Goal: Find specific page/section: Find specific page/section

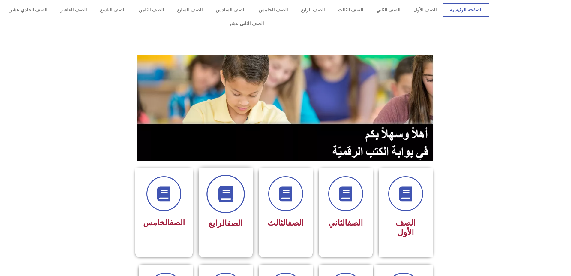
click at [217, 182] on span at bounding box center [225, 194] width 38 height 38
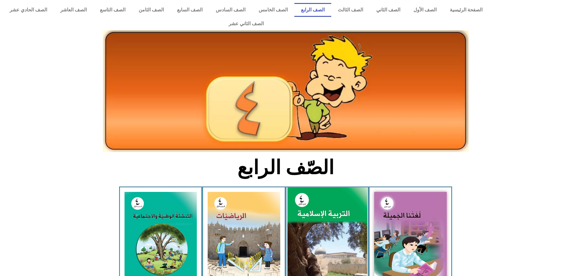
click at [343, 203] on img at bounding box center [327, 236] width 80 height 99
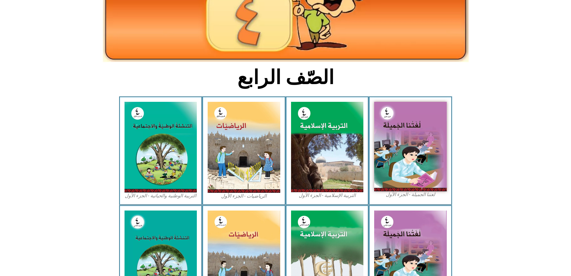
click at [325, 192] on figcaption "التربية الإسلامية - الجزء الأول" at bounding box center [327, 195] width 73 height 7
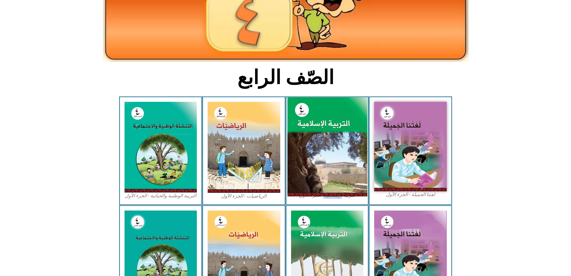
click at [341, 148] on img at bounding box center [327, 146] width 80 height 99
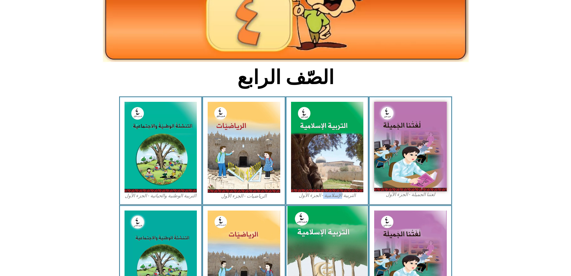
click at [322, 233] on img at bounding box center [327, 255] width 80 height 99
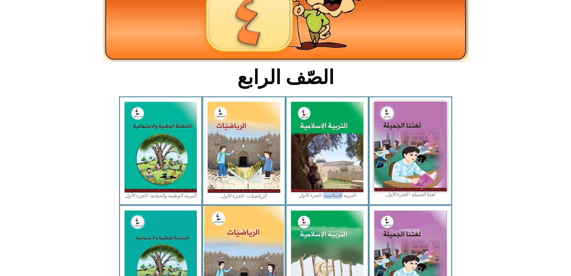
click at [240, 258] on img at bounding box center [244, 255] width 80 height 99
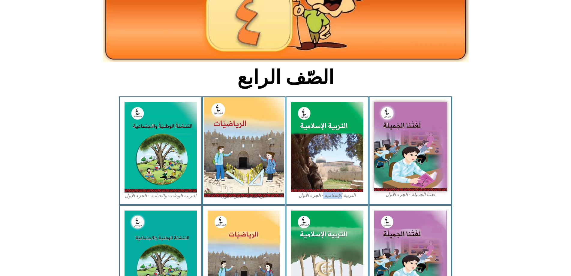
click at [260, 107] on img at bounding box center [244, 147] width 80 height 100
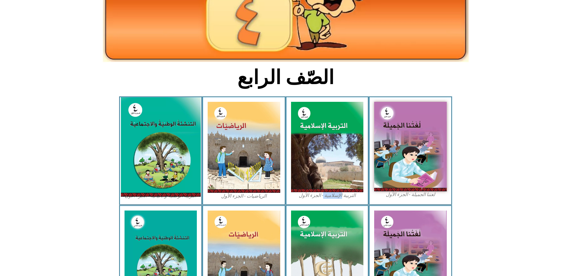
click at [191, 122] on img at bounding box center [161, 146] width 80 height 99
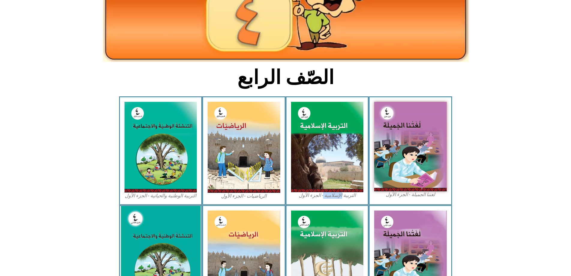
click at [136, 248] on img at bounding box center [161, 256] width 80 height 100
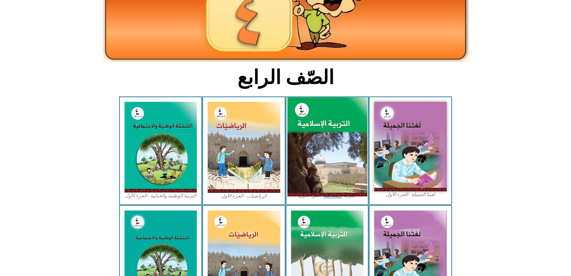
click at [354, 149] on img at bounding box center [327, 146] width 80 height 99
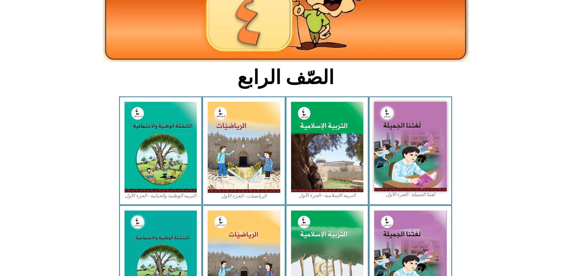
click at [0, 136] on icon at bounding box center [285, 124] width 571 height 57
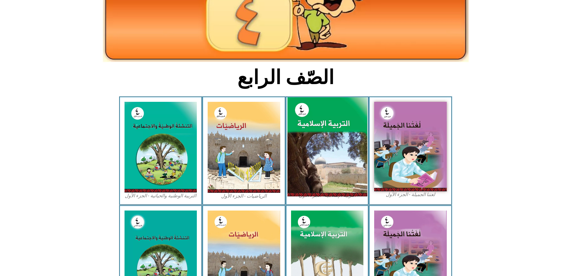
click at [323, 139] on img at bounding box center [327, 146] width 80 height 99
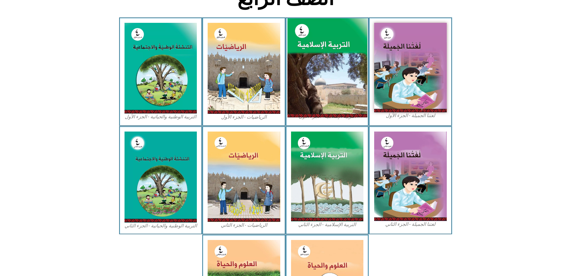
scroll to position [98, 0]
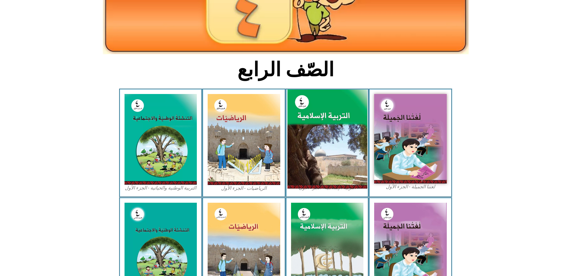
click at [323, 139] on img at bounding box center [327, 138] width 80 height 99
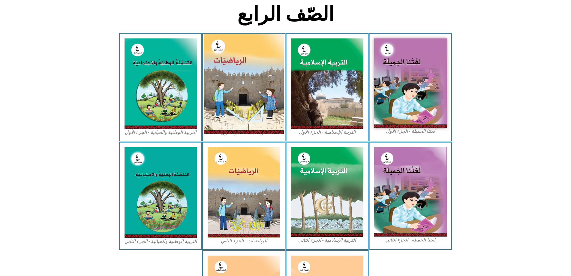
scroll to position [248, 0]
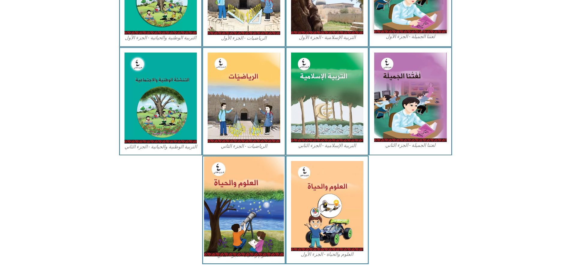
click at [257, 198] on img at bounding box center [244, 206] width 80 height 100
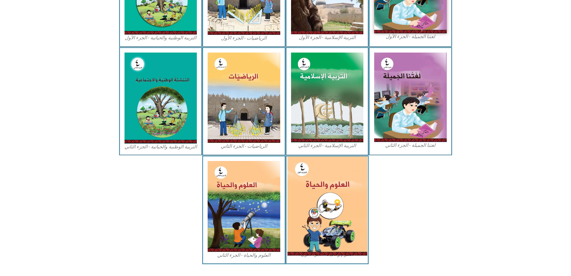
click at [335, 183] on img at bounding box center [327, 205] width 80 height 99
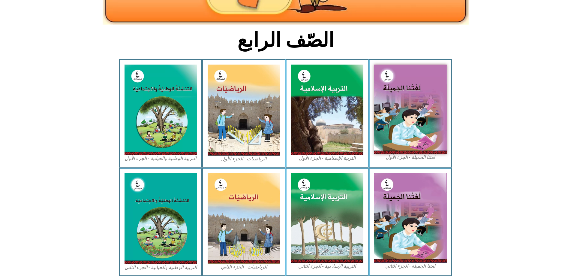
scroll to position [128, 0]
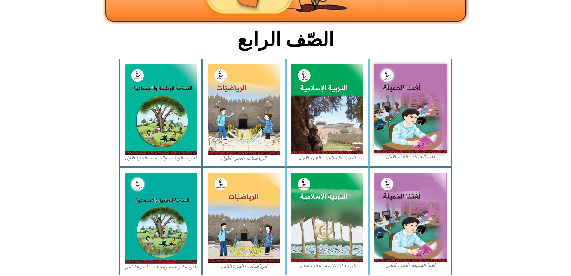
click at [329, 88] on img at bounding box center [327, 109] width 73 height 90
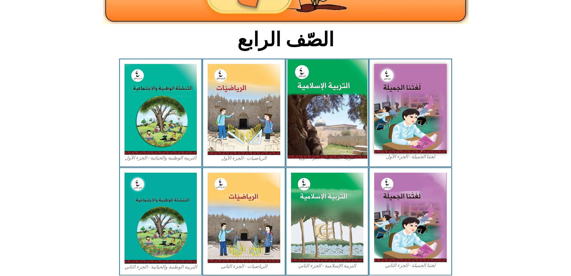
drag, startPoint x: 329, startPoint y: 88, endPoint x: 339, endPoint y: 103, distance: 17.1
click at [339, 103] on img at bounding box center [327, 108] width 80 height 99
click at [321, 107] on img at bounding box center [327, 108] width 80 height 99
click at [311, 116] on img at bounding box center [327, 108] width 80 height 99
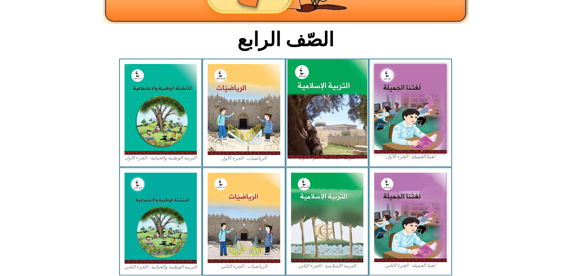
click at [310, 116] on img at bounding box center [327, 108] width 80 height 99
click at [308, 116] on img at bounding box center [327, 108] width 80 height 99
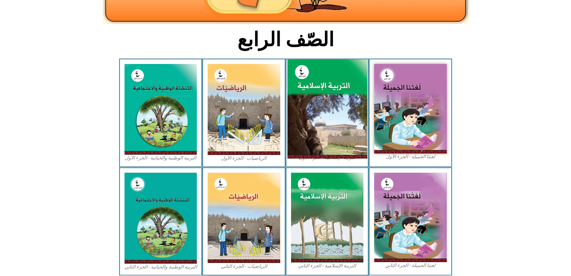
click at [308, 116] on img at bounding box center [327, 108] width 80 height 99
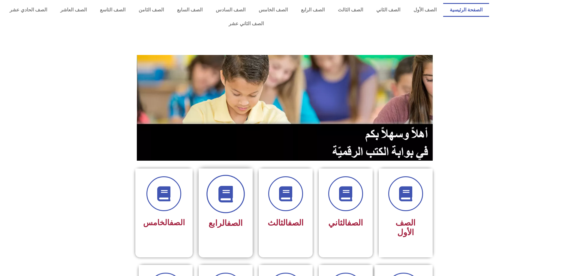
click at [239, 191] on span at bounding box center [225, 194] width 38 height 38
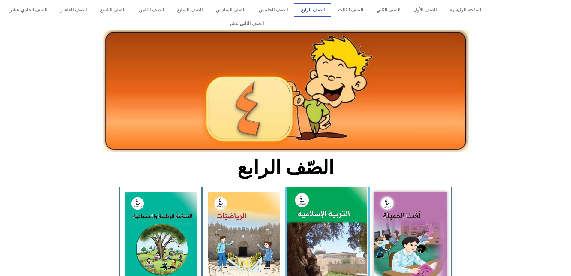
click at [306, 206] on img at bounding box center [327, 236] width 80 height 99
click at [314, 187] on img at bounding box center [327, 236] width 80 height 99
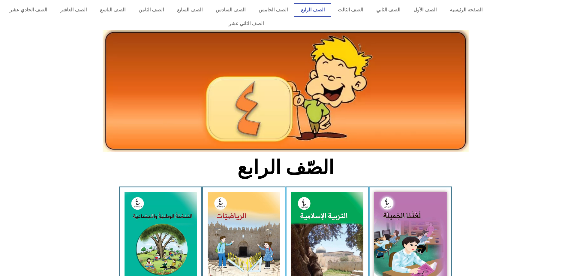
click at [313, 8] on link "الصف الرابع" at bounding box center [312, 10] width 37 height 14
click at [331, 11] on link "الصف الرابع" at bounding box center [312, 10] width 37 height 14
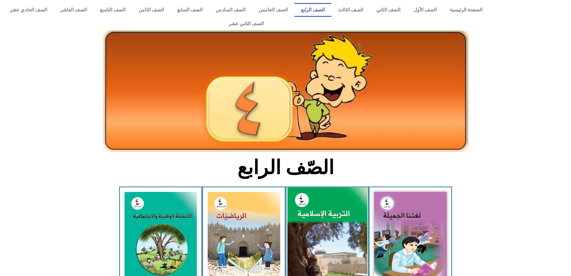
click at [333, 238] on img at bounding box center [327, 236] width 80 height 99
